Goal: Task Accomplishment & Management: Use online tool/utility

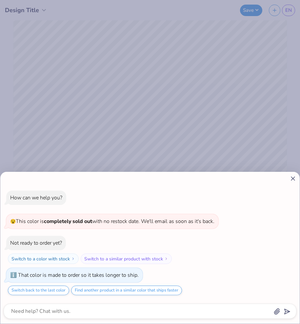
click at [104, 91] on div "How can we help you? 😵 This color is completely sold out with no restock date. …" at bounding box center [150, 162] width 300 height 324
type textarea "x"
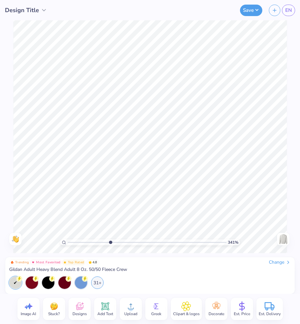
click at [111, 243] on input "range" at bounding box center [147, 243] width 159 height 6
click at [100, 243] on input "range" at bounding box center [147, 243] width 159 height 6
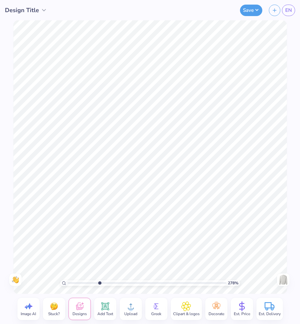
type input "1"
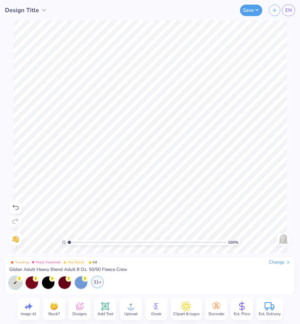
click at [101, 285] on div "31+" at bounding box center [97, 282] width 12 height 12
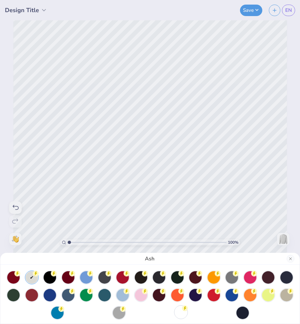
click at [179, 314] on div at bounding box center [181, 312] width 12 height 12
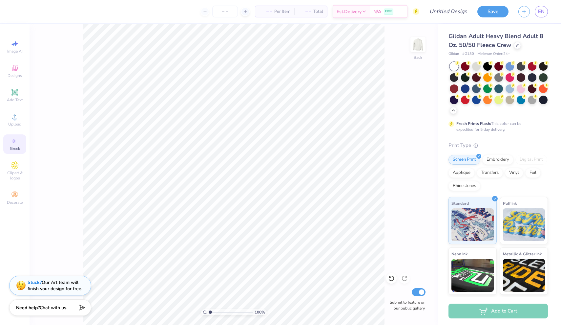
click at [18, 148] on span "Greek" at bounding box center [15, 148] width 10 height 5
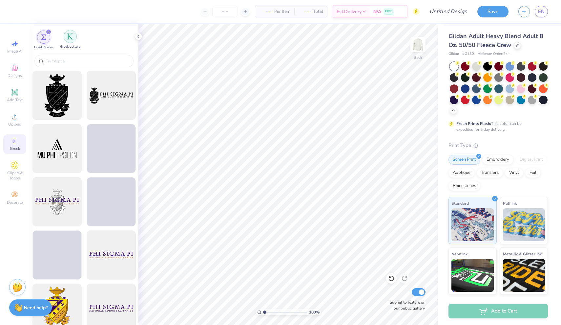
click at [72, 36] on img "filter for Greek Letters" at bounding box center [70, 36] width 7 height 7
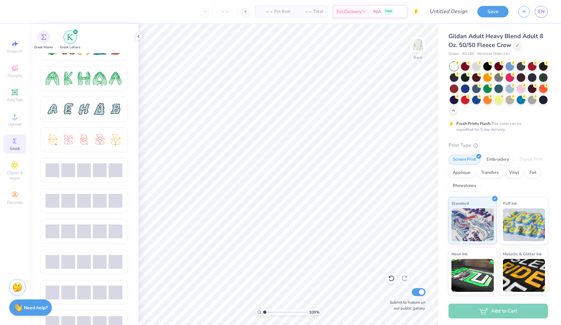
scroll to position [110, 0]
click at [58, 174] on span at bounding box center [53, 169] width 14 height 14
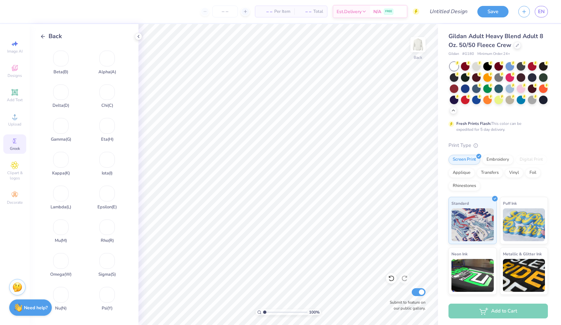
click at [42, 34] on icon at bounding box center [43, 36] width 6 height 6
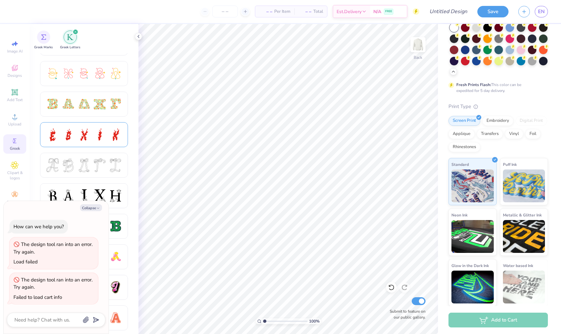
scroll to position [176, 0]
drag, startPoint x: 427, startPoint y: 0, endPoint x: 94, endPoint y: 205, distance: 391.0
click at [94, 205] on button "Collapse" at bounding box center [91, 207] width 22 height 7
type textarea "x"
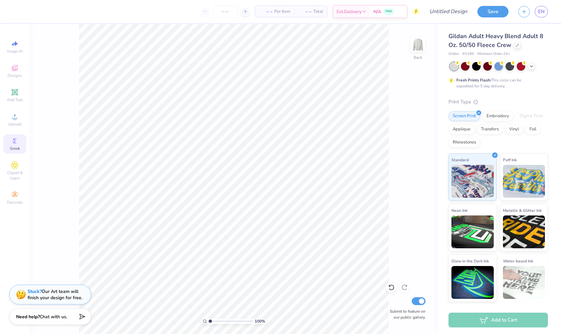
click at [16, 136] on div "Greek" at bounding box center [14, 143] width 23 height 19
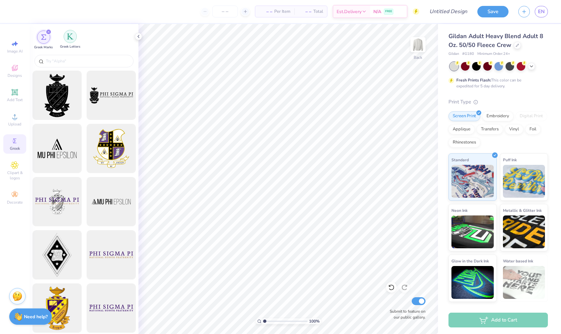
click at [73, 39] on img "filter for Greek Letters" at bounding box center [70, 36] width 7 height 7
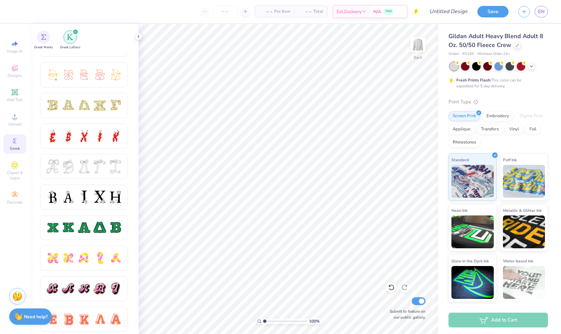
scroll to position [173, 0]
click at [94, 195] on div at bounding box center [100, 198] width 14 height 14
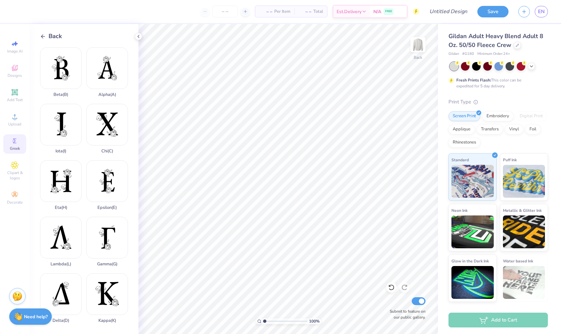
click at [43, 35] on icon at bounding box center [43, 36] width 6 height 6
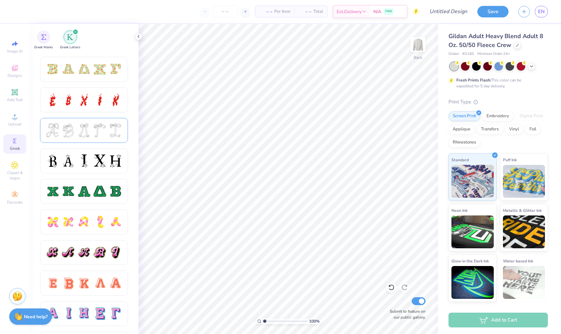
scroll to position [213, 0]
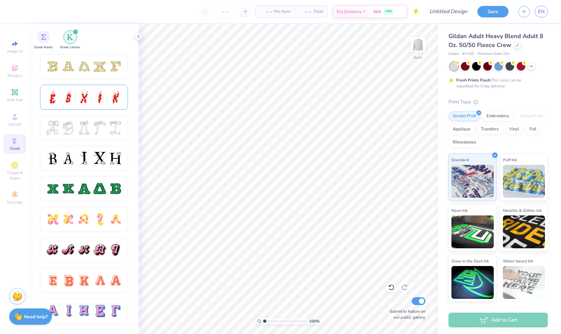
click at [92, 102] on div at bounding box center [84, 97] width 77 height 14
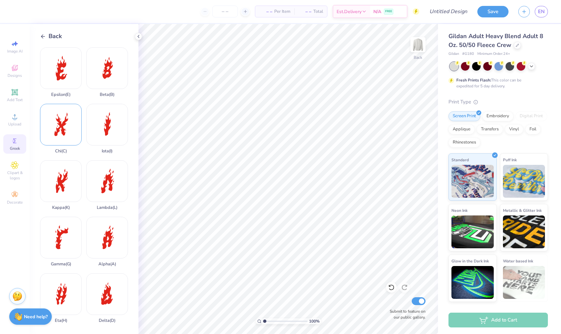
click at [72, 128] on div "Chi ( C )" at bounding box center [61, 129] width 42 height 50
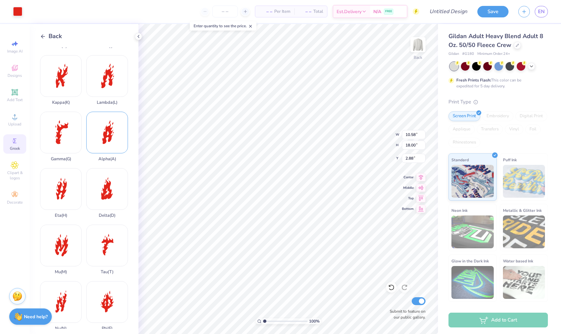
scroll to position [106, 0]
click at [110, 181] on div "Delta ( D )" at bounding box center [107, 192] width 42 height 50
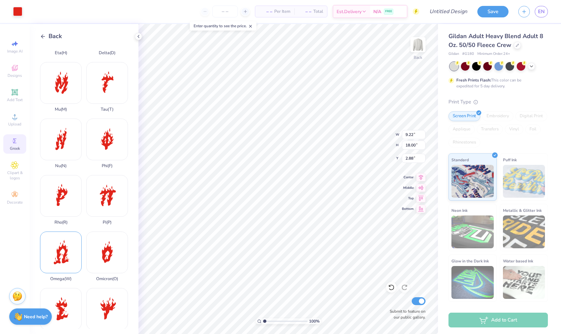
scroll to position [268, 0]
click at [117, 199] on div "Pi ( P )" at bounding box center [107, 200] width 42 height 50
type input "2.87"
type input "3.87"
type input "9.22"
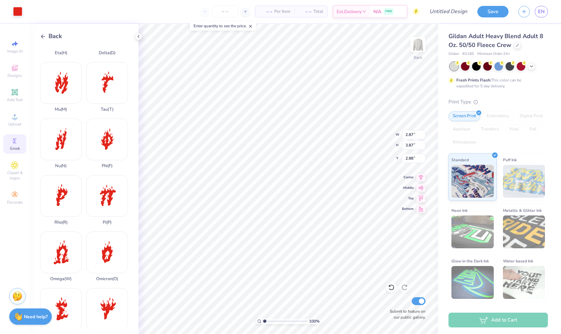
type input "18.00"
type input "3.00"
type input "3.01"
type input "5.87"
type input "10.58"
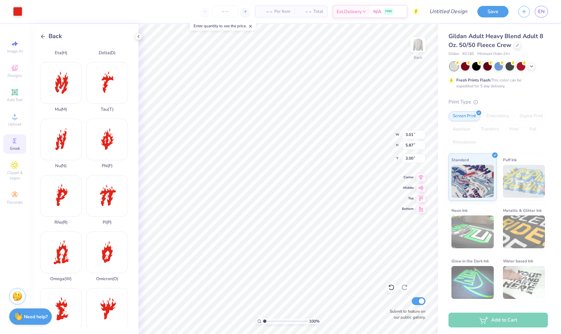
type input "18.00"
type input "3.52"
type input "3.88"
type input "6.60"
type input "3.01"
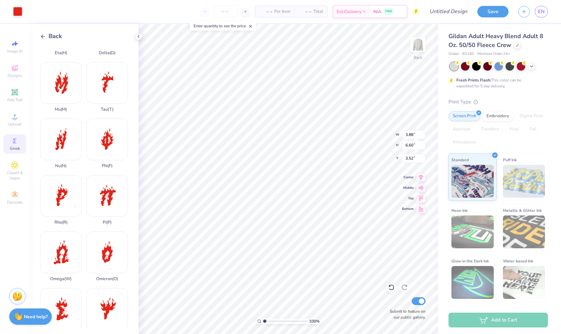
type input "5.87"
type input "11.88"
type input "3.88"
type input "6.60"
type input "3.86"
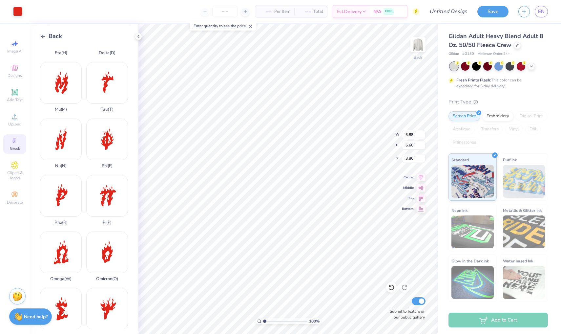
type input "3.01"
type input "5.87"
type input "4.59"
type input "2.87"
type input "3.87"
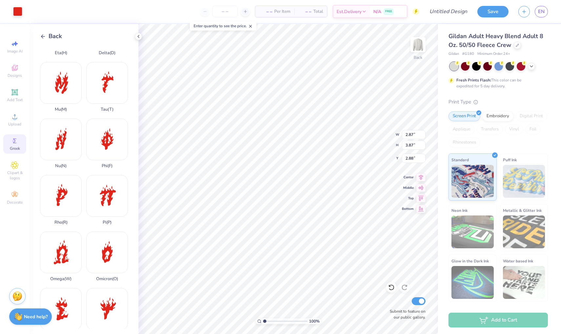
type input "6.34"
type input "3.01"
type input "5.87"
type input "4.59"
type input "1.74"
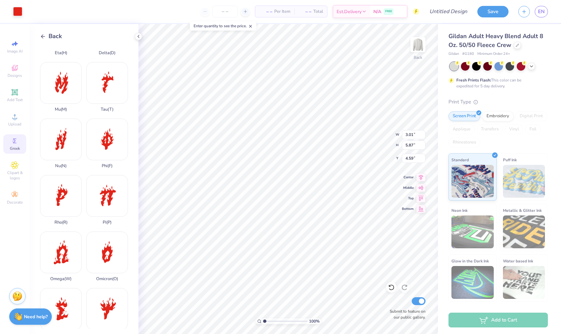
type input "3.39"
type input "9.41"
type input "2.87"
type input "3.87"
type input "6.34"
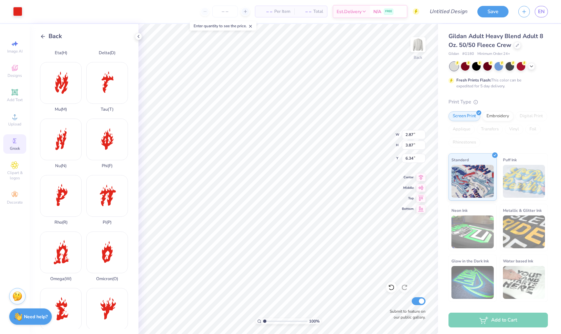
type input "1.76"
type input "2.37"
type input "10.21"
type input "1.74"
type input "3.39"
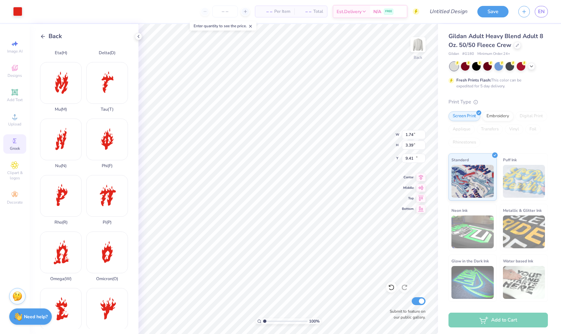
type input "9.45"
type input "1.26"
type input "2.47"
type input "10.21"
type input "3.88"
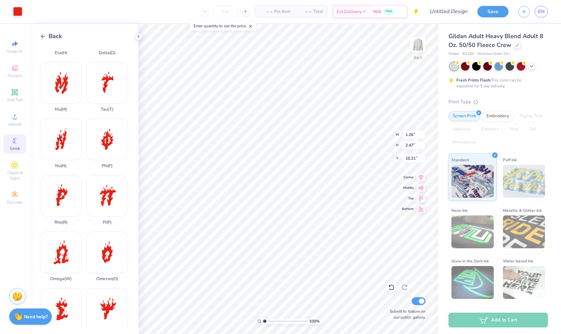
type input "6.60"
type input "3.86"
type input "6.08"
type input "1.33"
type input "2.26"
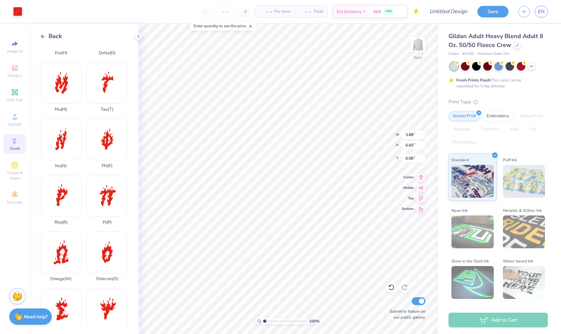
type input "10.42"
click at [17, 11] on div at bounding box center [17, 10] width 9 height 9
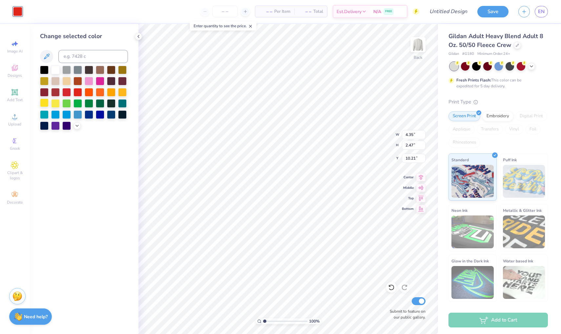
click at [45, 106] on div at bounding box center [44, 102] width 9 height 9
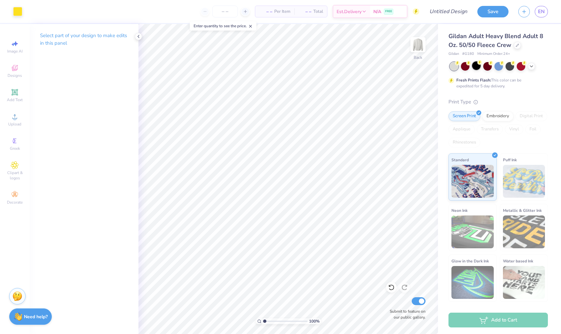
click at [474, 66] on div at bounding box center [476, 65] width 9 height 9
